Goal: Task Accomplishment & Management: Manage account settings

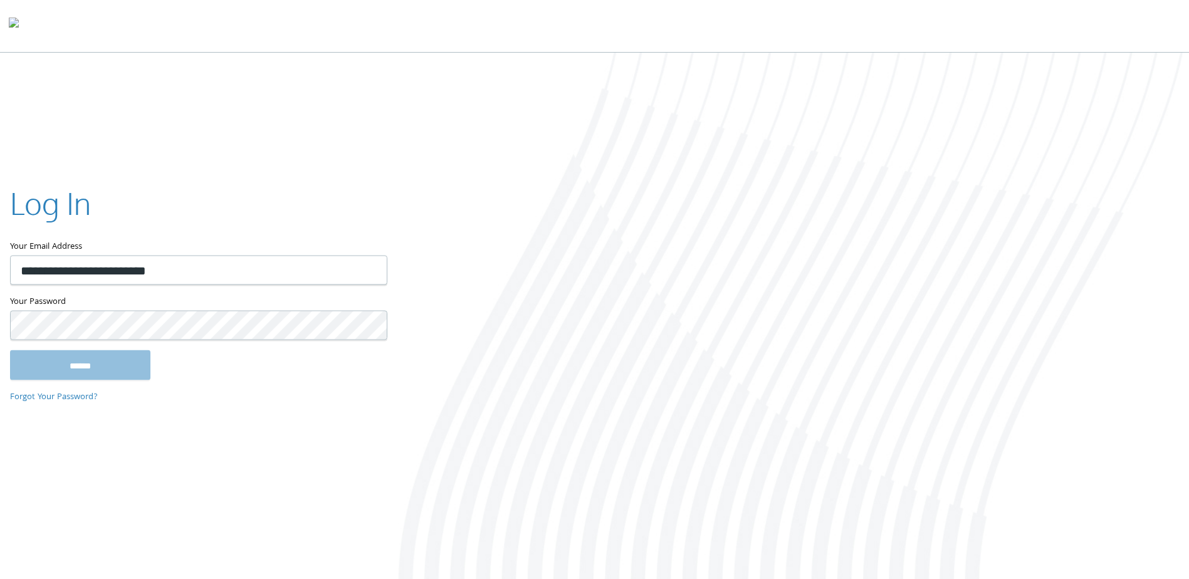
type input "**********"
click at [26, 379] on input "******" at bounding box center [80, 365] width 140 height 30
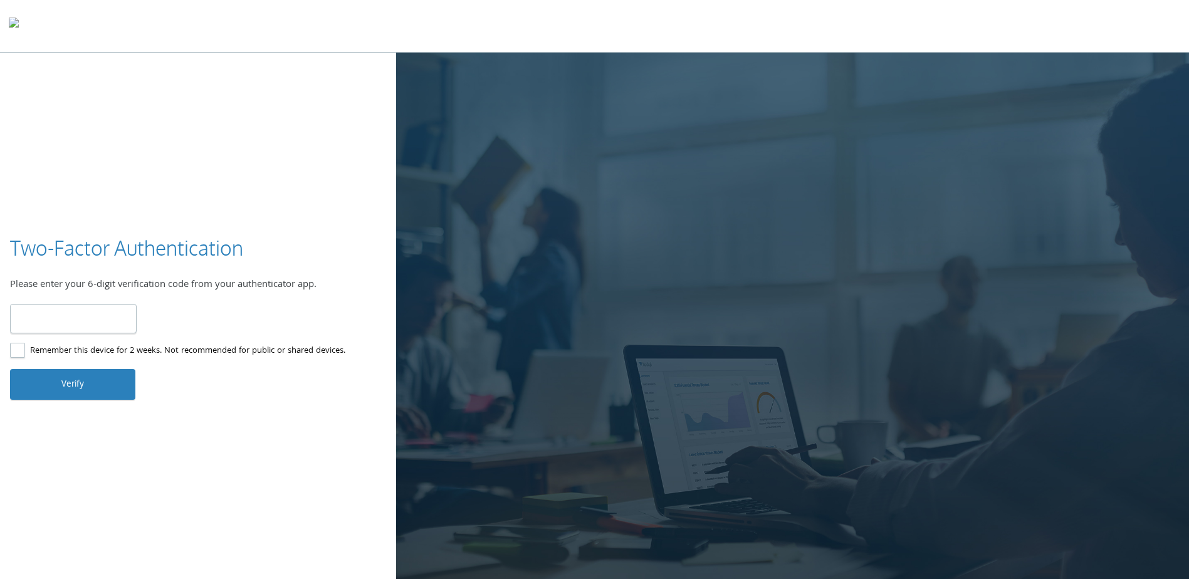
click at [88, 320] on input "number" at bounding box center [73, 318] width 127 height 29
type input "******"
